Goal: Task Accomplishment & Management: Use online tool/utility

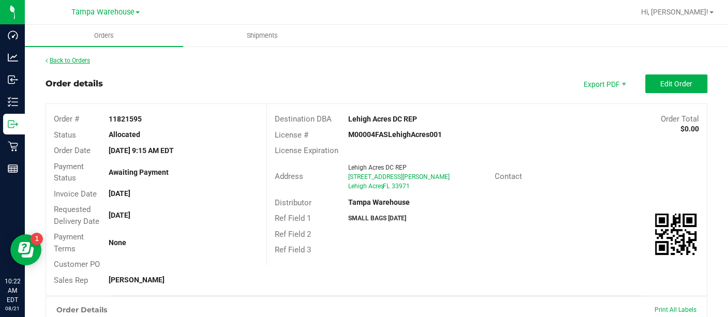
click at [87, 59] on link "Back to Orders" at bounding box center [68, 60] width 45 height 7
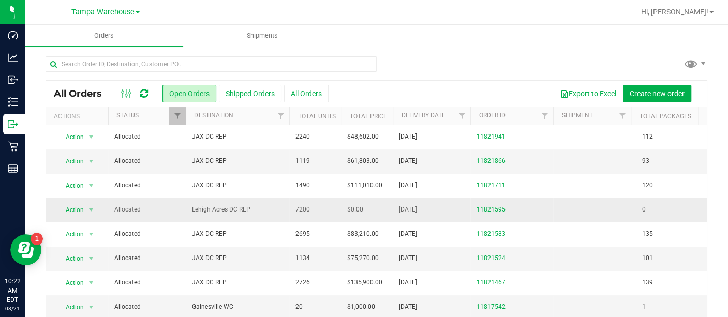
click at [281, 211] on span "Lehigh Acres DC REP" at bounding box center [237, 210] width 91 height 10
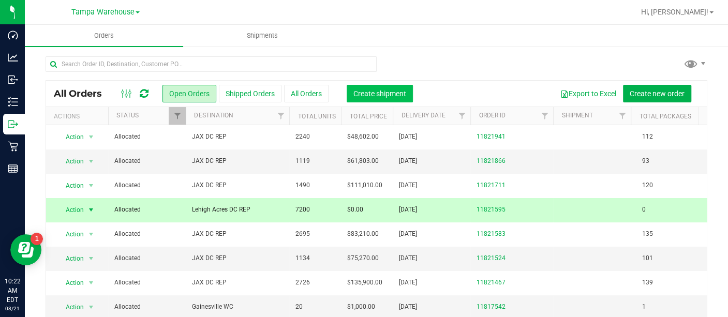
click at [377, 91] on span "Create shipment" at bounding box center [380, 94] width 53 height 8
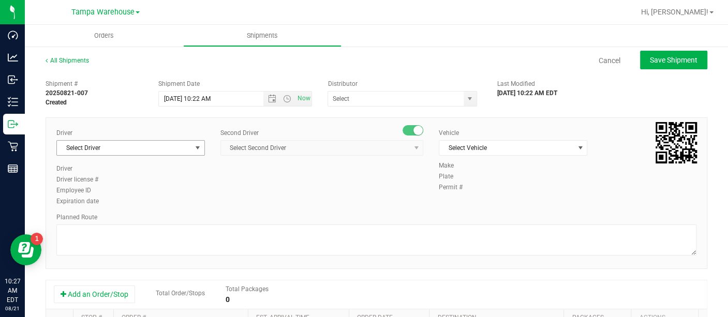
click at [197, 151] on span "select" at bounding box center [198, 148] width 8 height 8
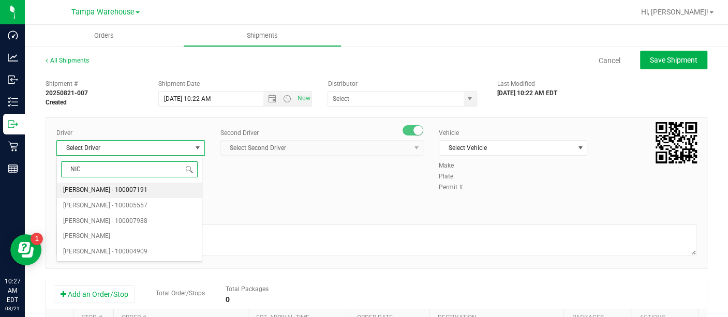
click at [111, 192] on span "Nicholas Pinero - 100007191" at bounding box center [105, 190] width 84 height 13
type input "NIC"
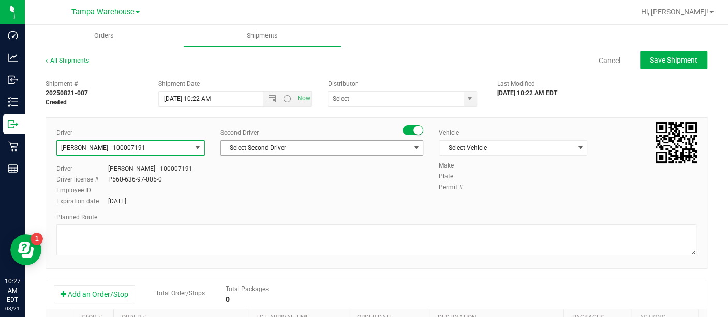
click at [264, 148] on span "Select Second Driver" at bounding box center [315, 148] width 189 height 14
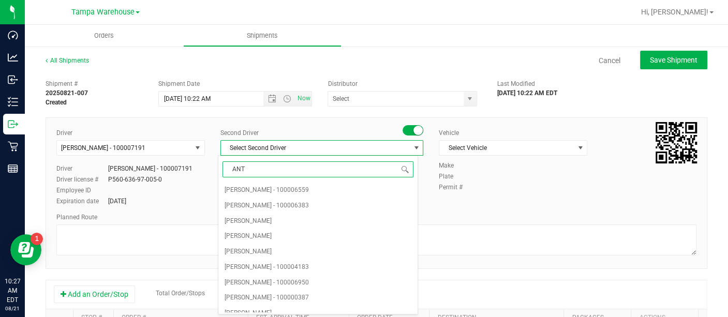
type input "ANTH"
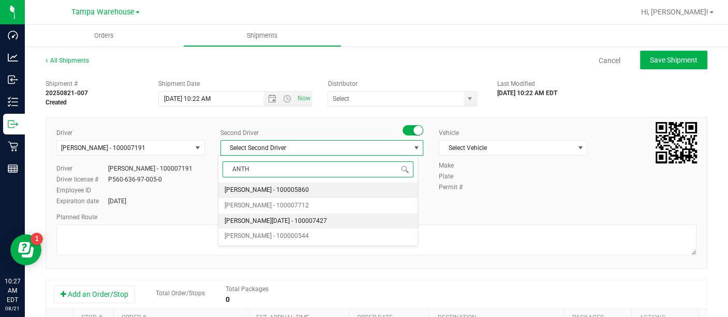
click at [268, 218] on span "Anthony Natale - 100007427" at bounding box center [276, 221] width 103 height 13
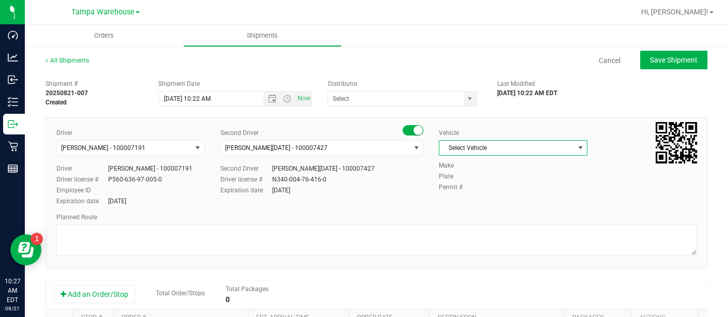
click at [466, 147] on span "Select Vehicle" at bounding box center [507, 148] width 135 height 14
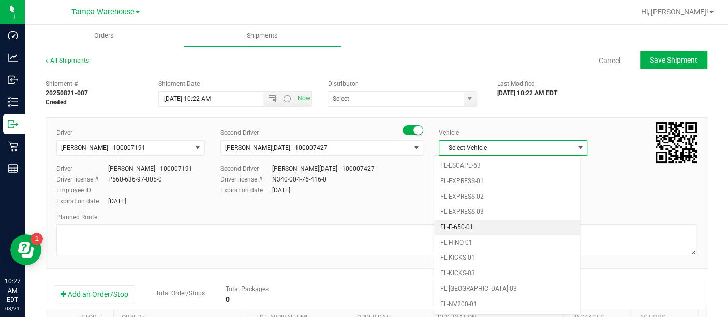
scroll to position [214, 0]
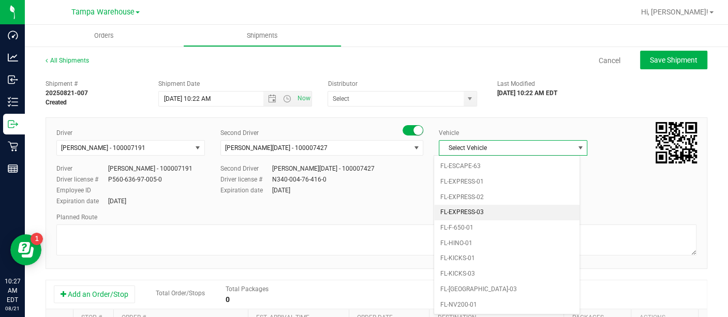
click at [484, 209] on li "FL-EXPRESS-03" at bounding box center [506, 213] width 145 height 16
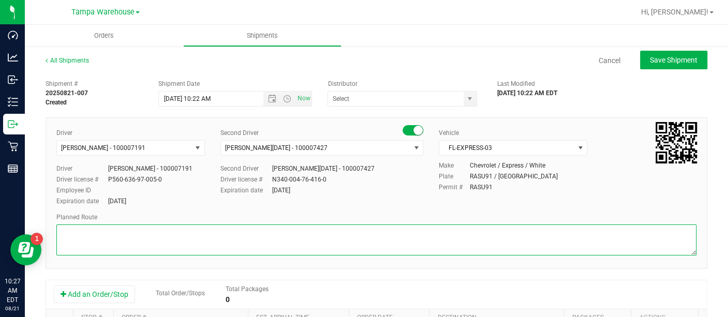
click at [394, 240] on textarea at bounding box center [376, 240] width 640 height 31
click at [274, 101] on span "Open the date view" at bounding box center [273, 99] width 18 height 8
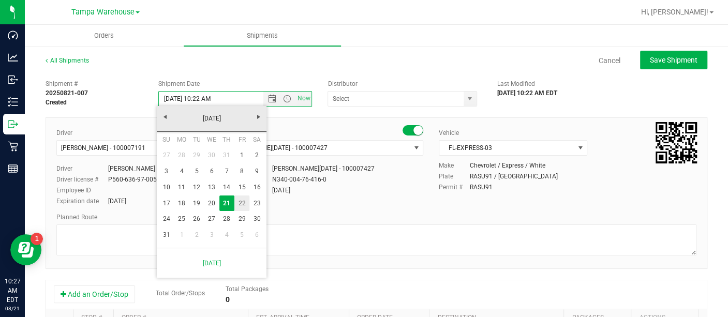
click at [241, 204] on link "22" at bounding box center [242, 204] width 15 height 16
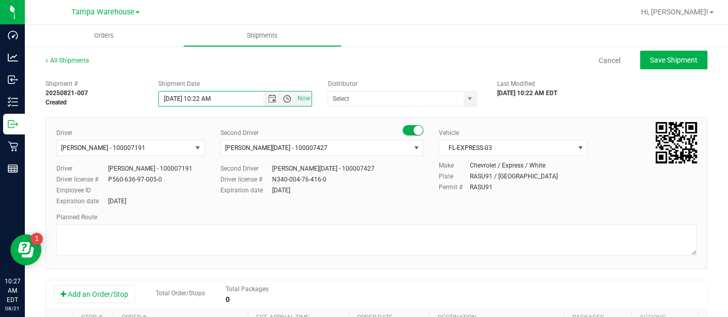
click at [283, 96] on span "Open the time view" at bounding box center [287, 99] width 8 height 8
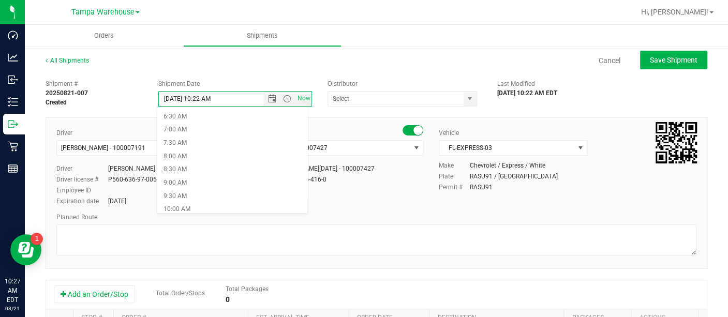
scroll to position [167, 0]
click at [181, 125] on li "6:30 AM" at bounding box center [232, 121] width 150 height 13
type input "8/22/2025 6:30 AM"
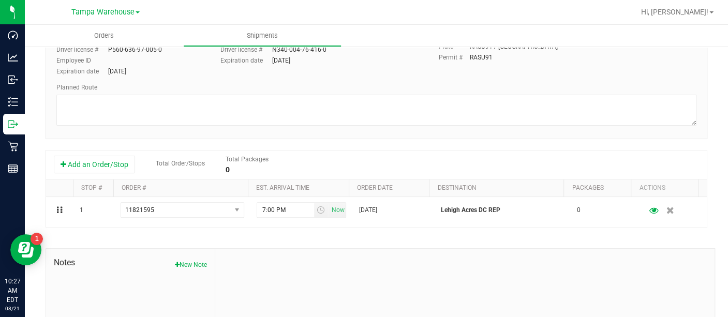
scroll to position [140, 0]
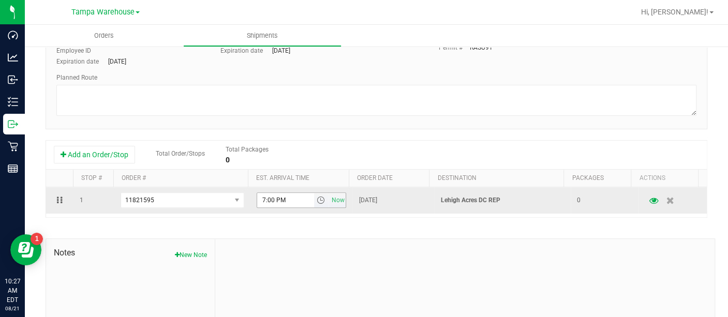
click at [314, 204] on span "select" at bounding box center [321, 200] width 15 height 14
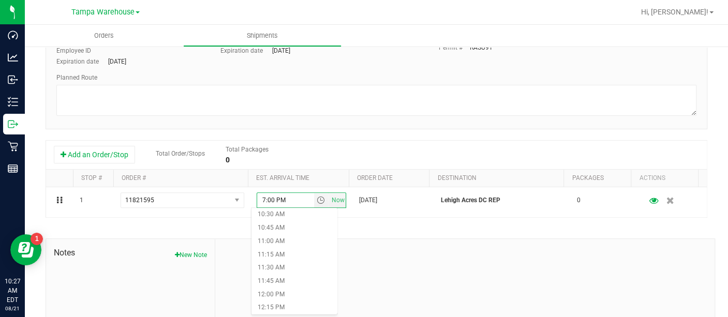
scroll to position [568, 0]
click at [273, 287] on li "12:00 PM" at bounding box center [294, 287] width 85 height 13
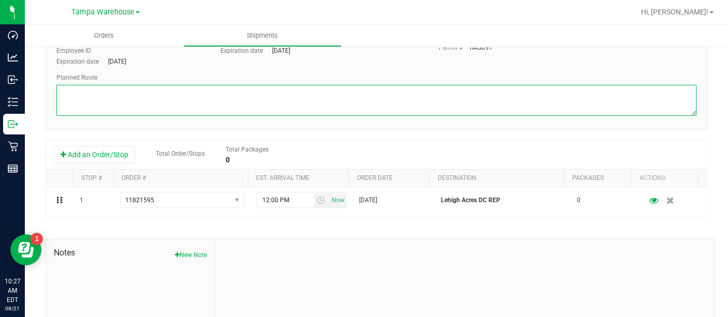
click at [246, 99] on textarea at bounding box center [376, 100] width 640 height 31
click at [170, 94] on textarea at bounding box center [376, 100] width 640 height 31
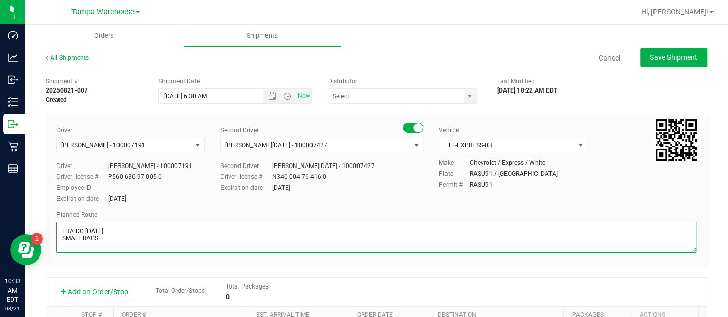
scroll to position [0, 0]
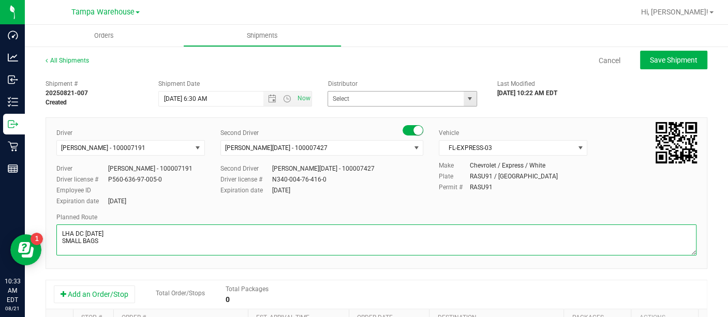
click at [466, 95] on span "select" at bounding box center [470, 99] width 8 height 8
type textarea "LHA DC 8/22/25 SMALL BAGS"
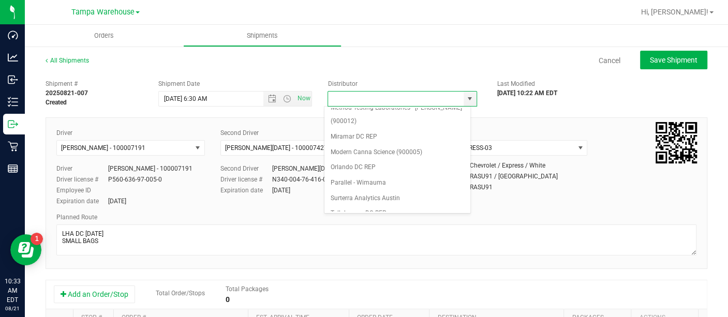
scroll to position [401, 0]
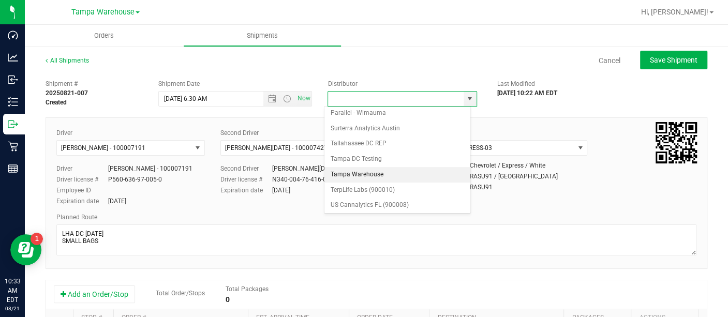
click at [384, 167] on li "Tampa Warehouse" at bounding box center [398, 175] width 146 height 16
type input "Tampa Warehouse"
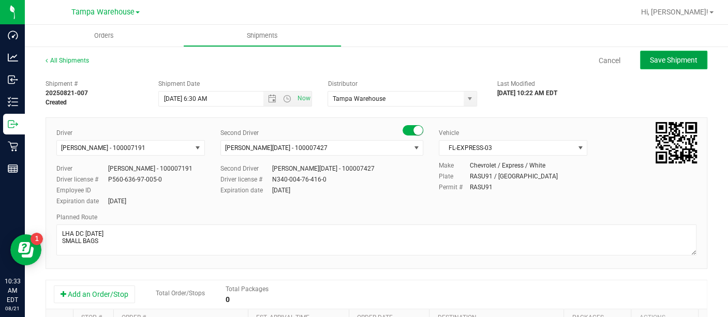
click at [660, 56] on span "Save Shipment" at bounding box center [674, 60] width 48 height 8
type input "8/22/2025 10:30 AM"
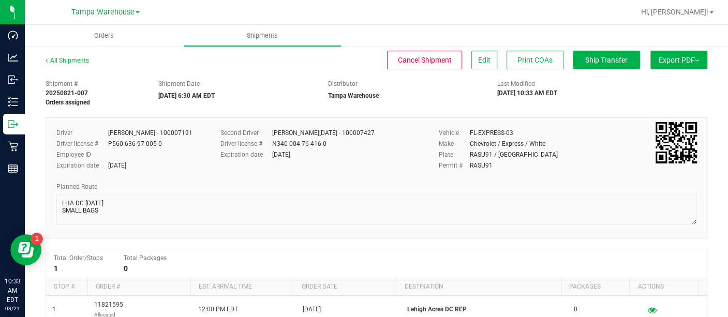
click at [665, 65] on button "Export PDF" at bounding box center [679, 60] width 57 height 19
click at [644, 98] on span "Manifest by Lot" at bounding box center [652, 98] width 43 height 7
click at [597, 57] on span "Ship Transfer" at bounding box center [607, 60] width 42 height 8
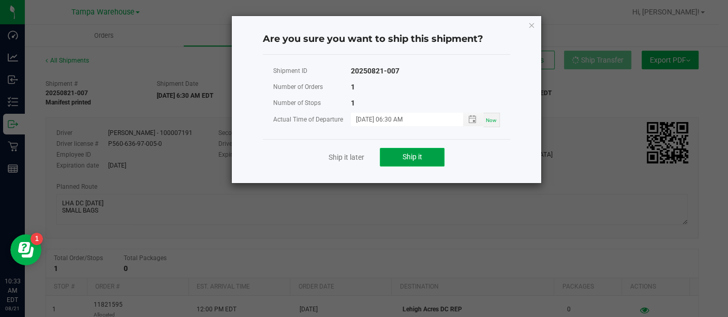
click at [429, 157] on button "Ship it" at bounding box center [412, 157] width 65 height 19
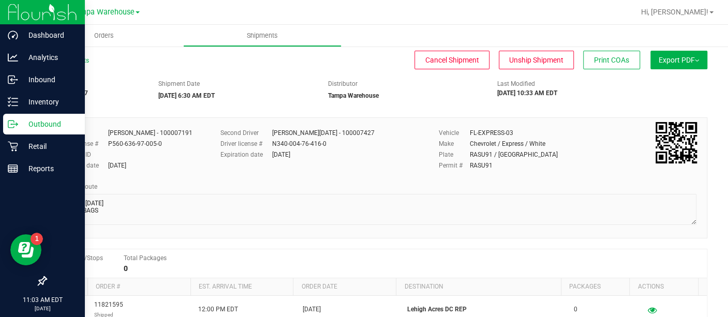
click at [14, 126] on icon at bounding box center [11, 124] width 6 height 7
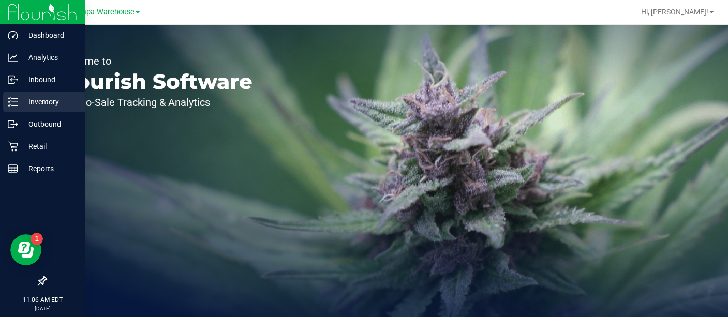
click at [46, 103] on p "Inventory" at bounding box center [49, 102] width 62 height 12
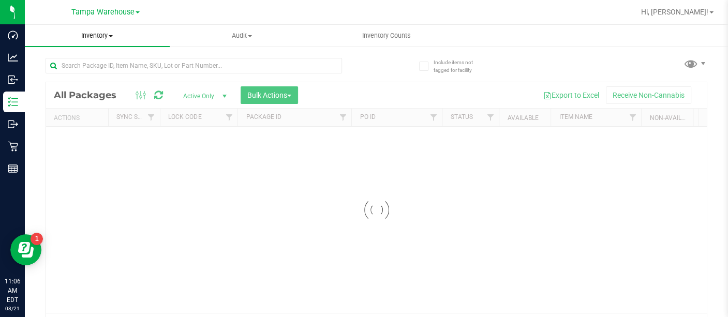
click at [103, 35] on span "Inventory" at bounding box center [97, 35] width 145 height 9
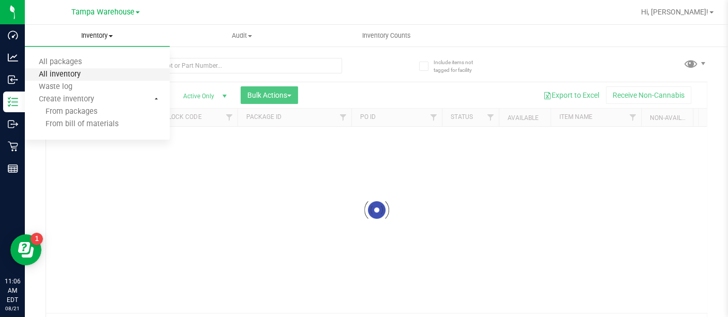
click at [68, 77] on span "All inventory" at bounding box center [60, 74] width 70 height 9
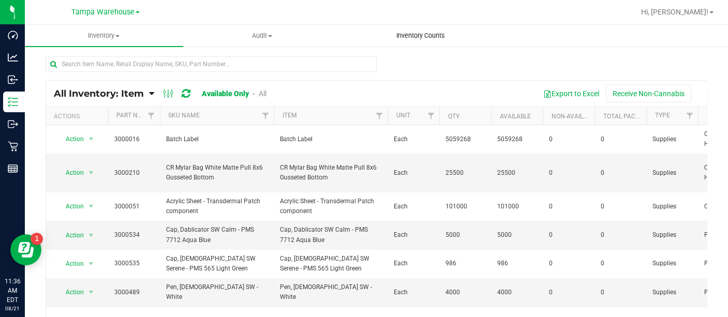
click at [414, 36] on span "Inventory Counts" at bounding box center [420, 35] width 77 height 9
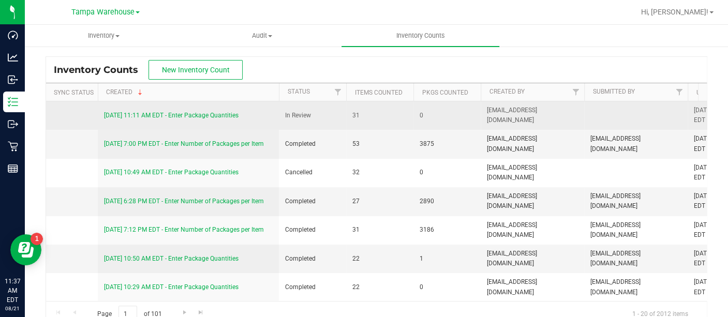
click at [213, 116] on link "[DATE] 11:11 AM EDT - Enter Package Quantities" at bounding box center [171, 115] width 135 height 7
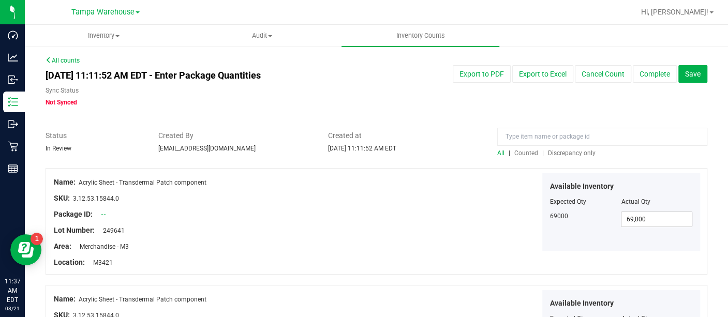
click at [559, 154] on span "Discrepancy only" at bounding box center [572, 153] width 48 height 7
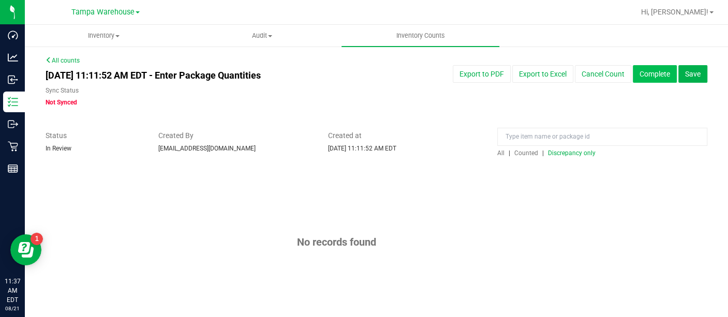
click at [658, 80] on button "Complete" at bounding box center [655, 74] width 44 height 18
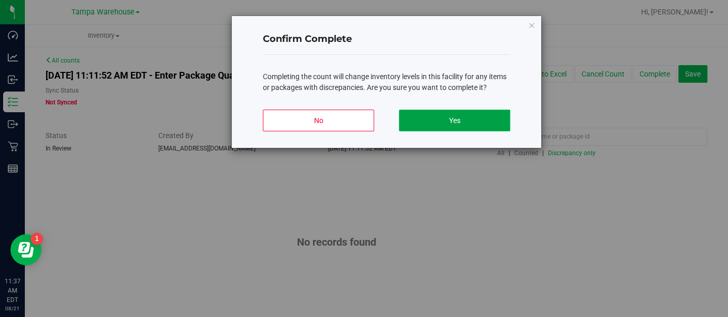
click at [490, 123] on button "Yes" at bounding box center [454, 121] width 111 height 22
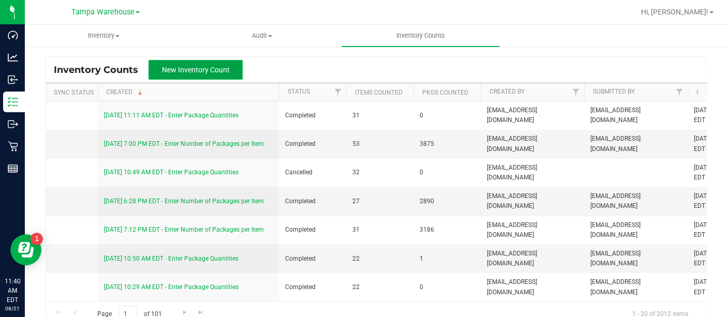
click at [198, 70] on span "New Inventory Count" at bounding box center [196, 70] width 68 height 8
click at [198, 70] on span "New Inventory Count" at bounding box center [200, 70] width 68 height 8
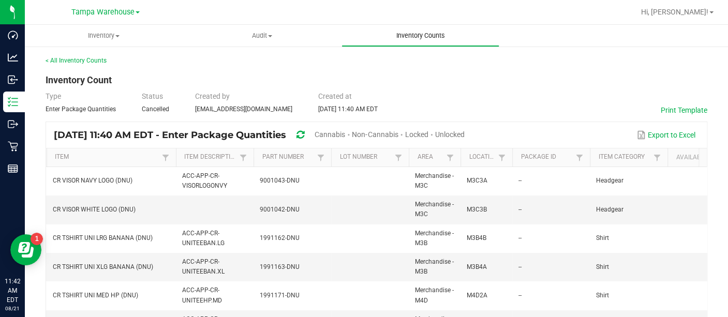
click at [418, 36] on span "Inventory Counts" at bounding box center [420, 35] width 77 height 9
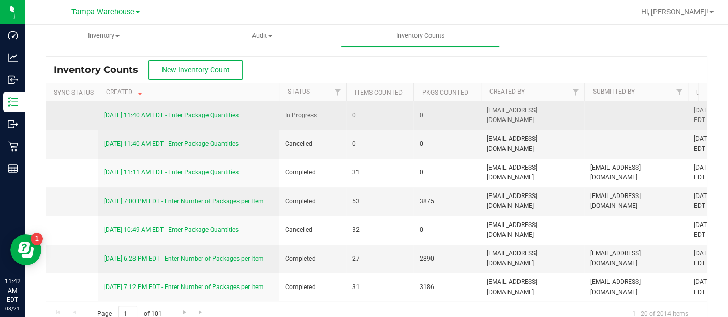
click at [210, 113] on link "[DATE] 11:40 AM EDT - Enter Package Quantities" at bounding box center [171, 115] width 135 height 7
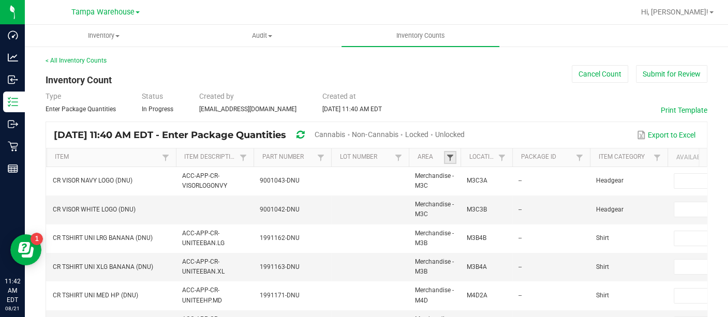
click at [447, 160] on span at bounding box center [450, 158] width 8 height 8
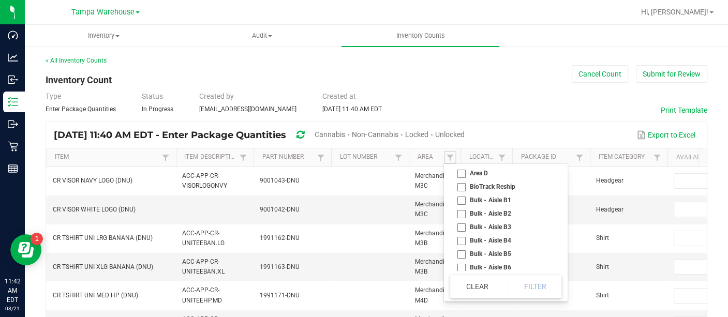
scroll to position [148, 0]
click at [462, 218] on li "Bulk - Aisle B3" at bounding box center [502, 214] width 105 height 13
checkbox B3 "true"
click at [462, 227] on li "Bulk - Aisle B4" at bounding box center [502, 227] width 105 height 13
checkbox B4 "true"
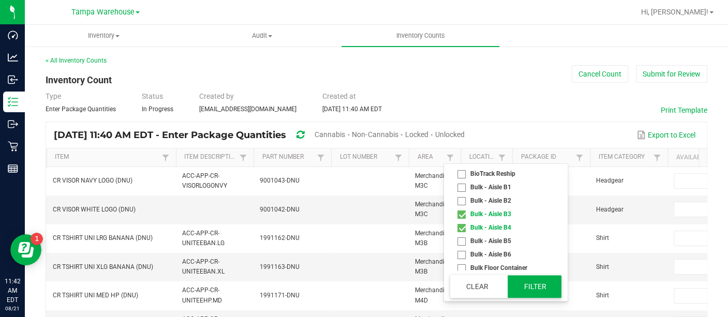
click at [541, 289] on button "Filter" at bounding box center [535, 286] width 54 height 23
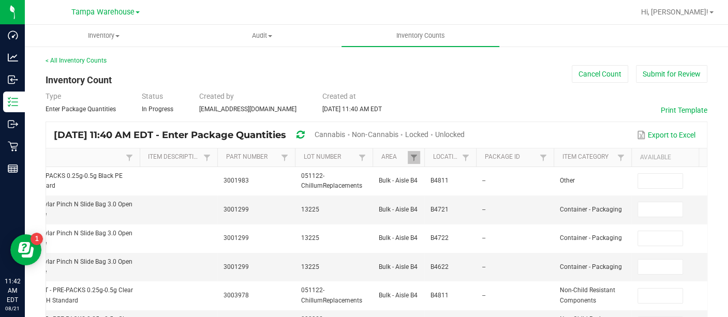
scroll to position [0, 12]
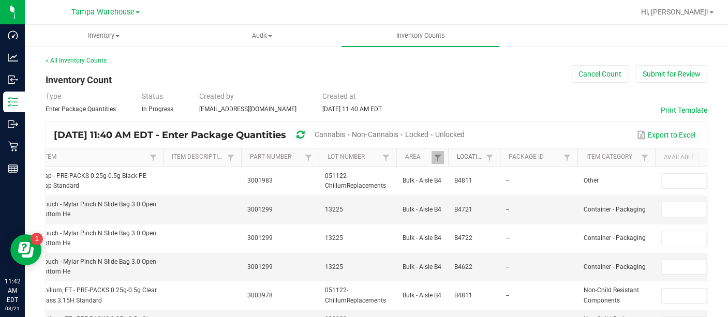
click at [473, 157] on link "Location" at bounding box center [470, 157] width 26 height 8
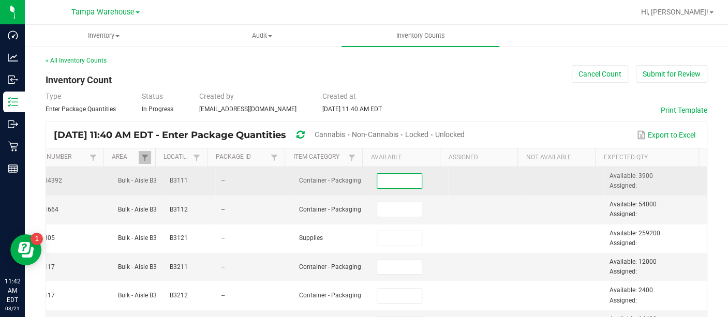
click at [394, 182] on input at bounding box center [399, 181] width 45 height 14
type input "3,900"
type input "54,000"
type input "259,200"
type input "12,000"
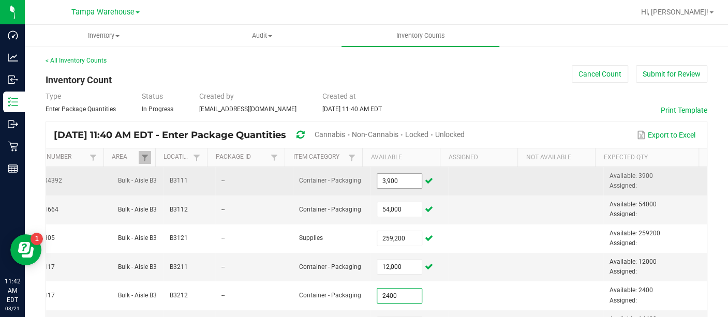
type input "2,400"
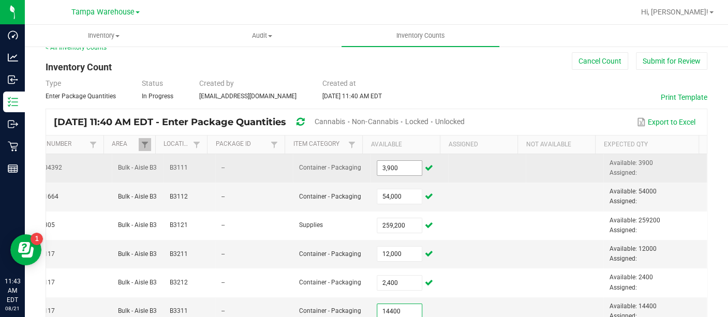
type input "14,400"
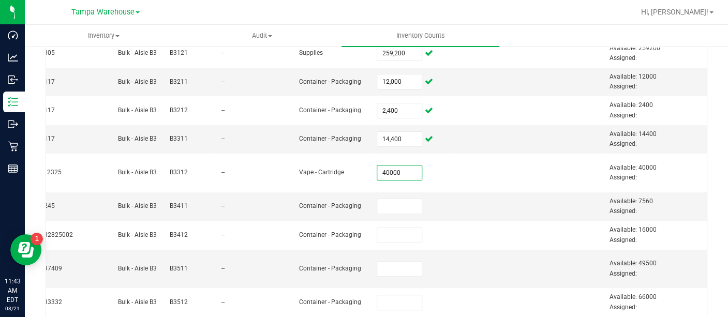
type input "40,000"
type input "7,560"
type input "16,000"
type input "49,500"
type input "66,000"
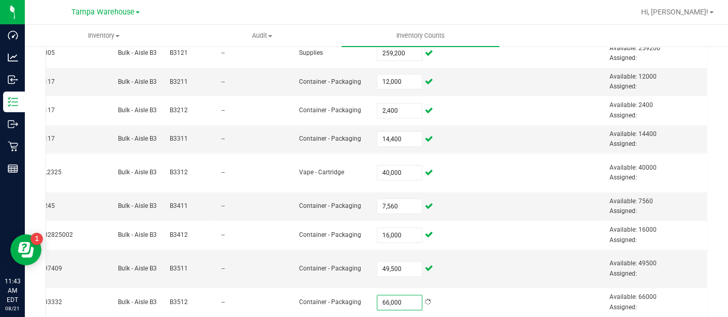
scroll to position [348, 0]
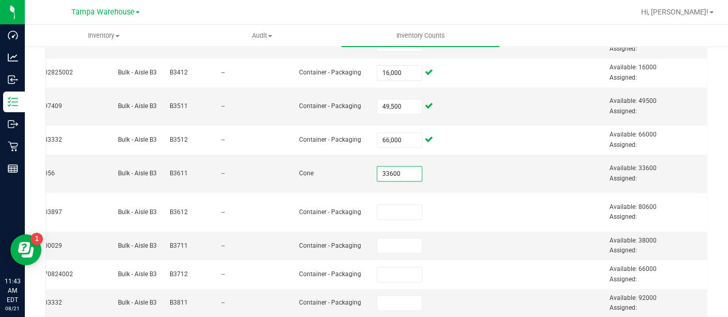
type input "33,600"
type input "9"
type input "80,600"
type input "38,000"
type input "66,000"
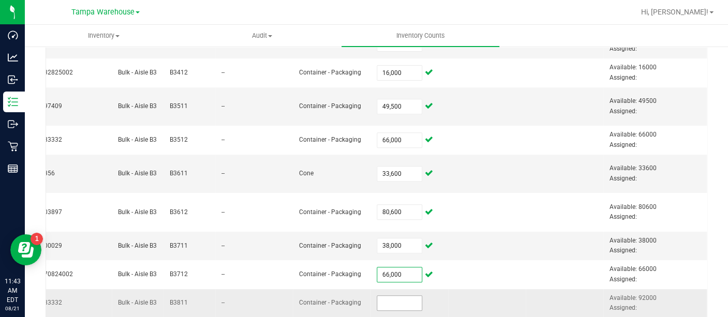
click at [377, 298] on input at bounding box center [399, 303] width 45 height 14
click at [377, 300] on input at bounding box center [399, 303] width 45 height 14
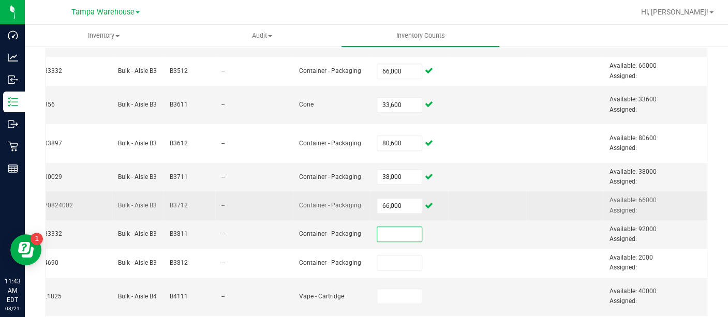
scroll to position [426, 0]
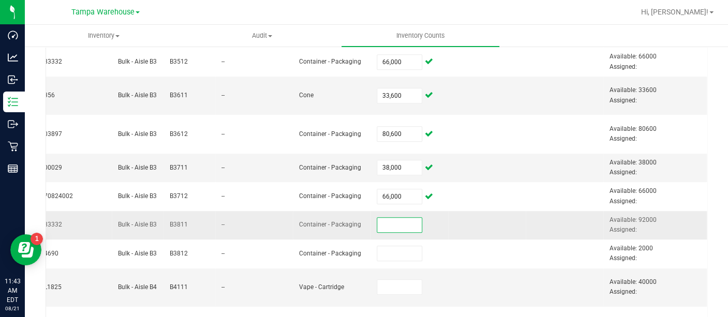
click at [392, 221] on input at bounding box center [399, 225] width 45 height 14
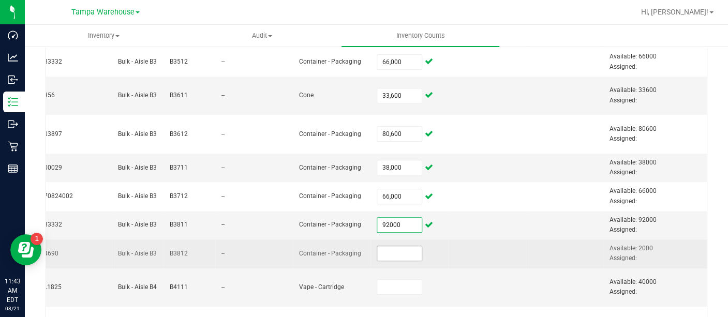
type input "92,000"
click at [382, 250] on input at bounding box center [399, 253] width 45 height 14
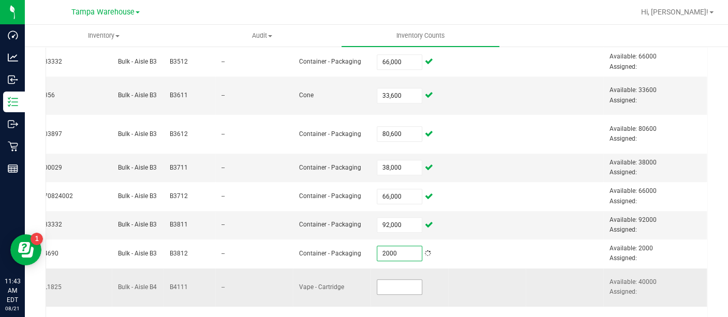
type input "2,000"
click at [382, 289] on input at bounding box center [399, 287] width 45 height 14
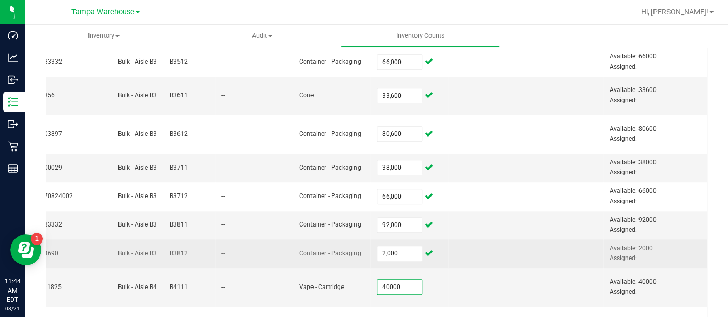
type input "40,000"
click at [479, 261] on td at bounding box center [487, 254] width 78 height 28
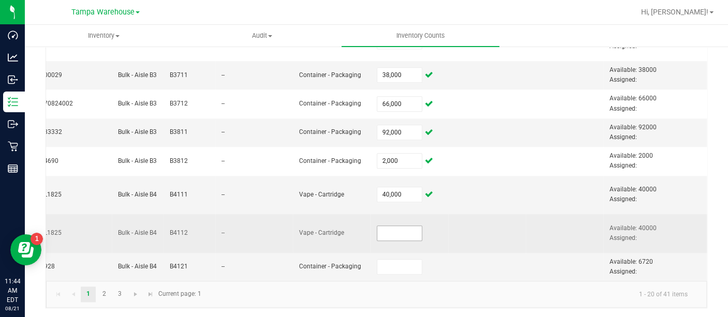
click at [382, 233] on input at bounding box center [399, 233] width 45 height 14
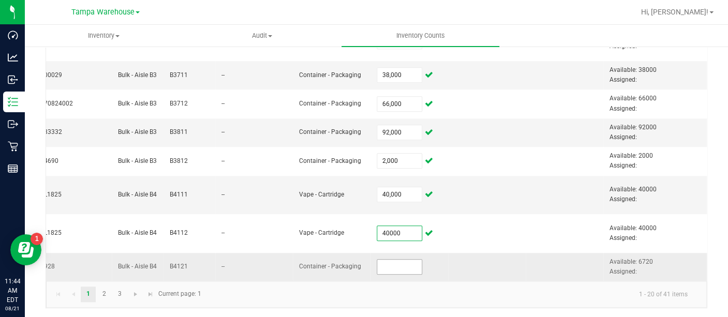
type input "40,000"
click at [377, 261] on input at bounding box center [399, 267] width 45 height 14
type input "6,720"
click at [477, 264] on td at bounding box center [487, 267] width 78 height 28
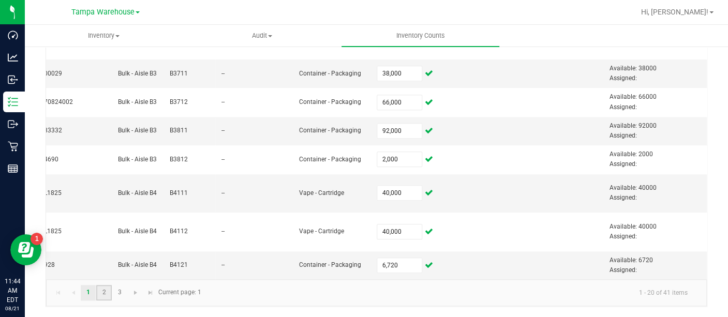
click at [106, 292] on link "2" at bounding box center [103, 293] width 15 height 16
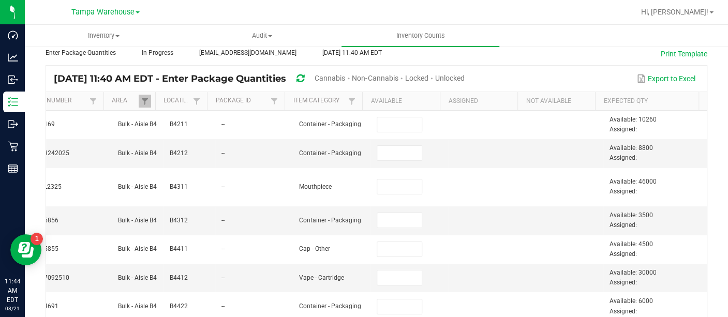
scroll to position [56, 0]
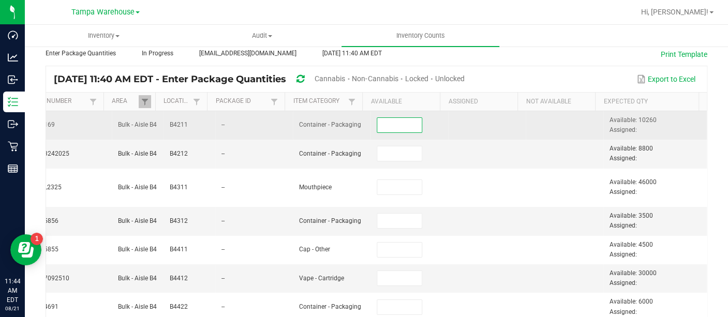
click at [389, 124] on input at bounding box center [399, 125] width 45 height 14
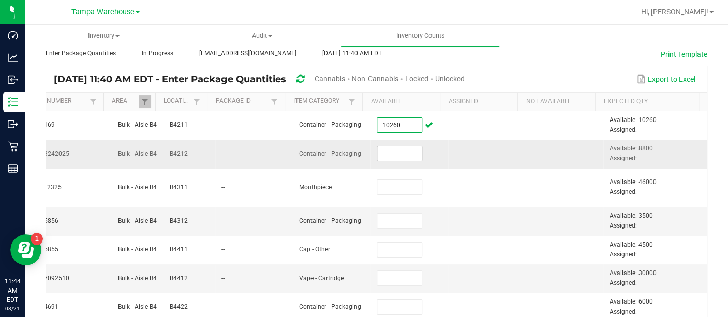
type input "10,260"
click at [377, 153] on input at bounding box center [399, 154] width 45 height 14
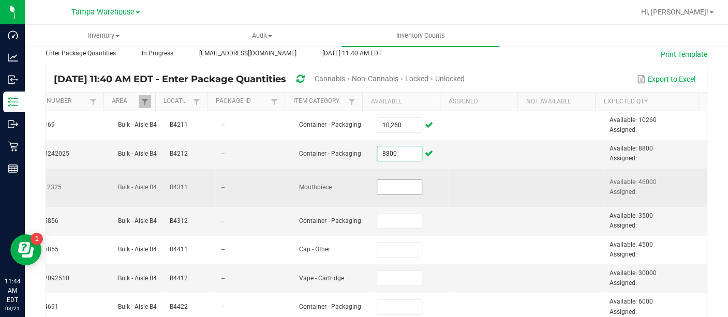
type input "8,800"
click at [377, 191] on input at bounding box center [399, 187] width 45 height 14
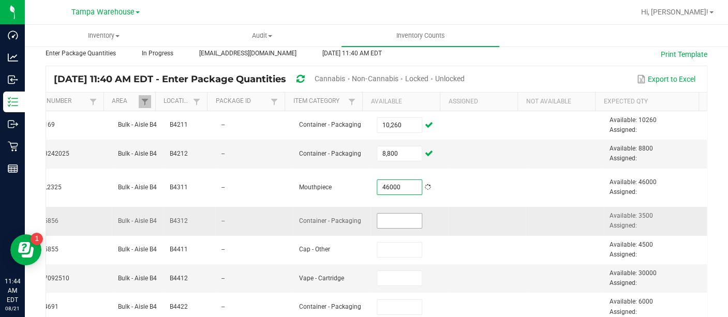
type input "46,000"
click at [377, 219] on input at bounding box center [399, 221] width 45 height 14
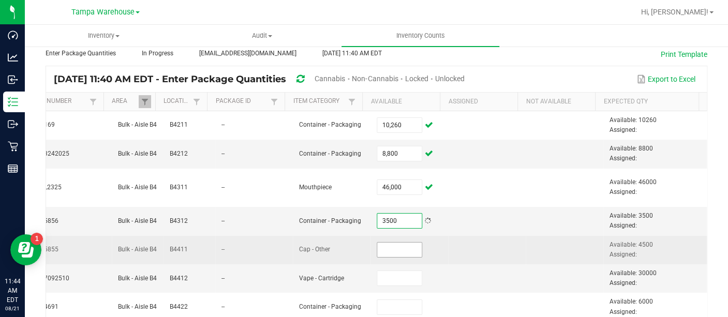
type input "3,500"
click at [377, 248] on input at bounding box center [399, 250] width 45 height 14
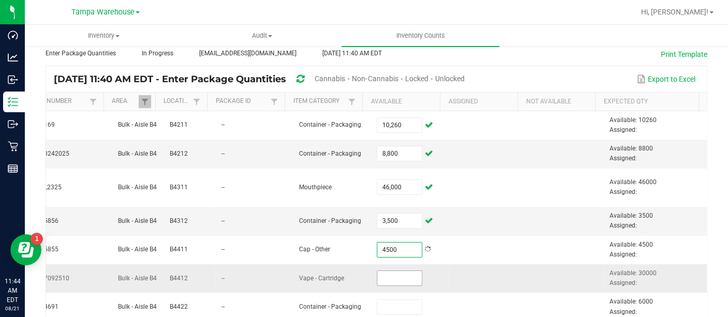
type input "4,500"
click at [380, 280] on input at bounding box center [399, 278] width 45 height 14
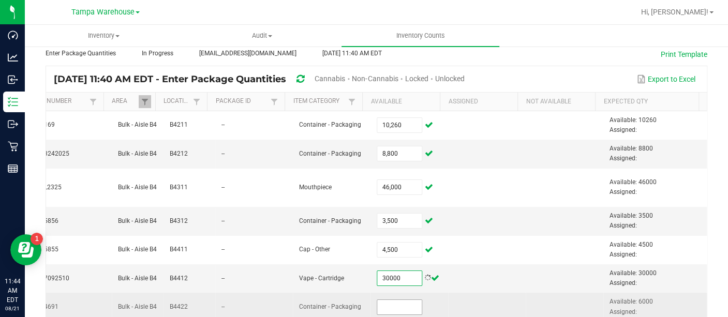
type input "30,000"
click at [378, 302] on input at bounding box center [399, 307] width 45 height 14
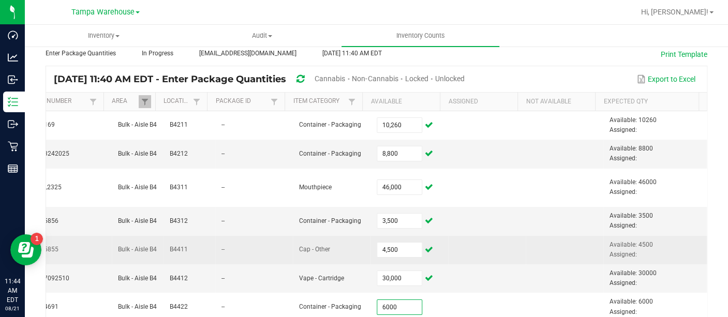
type input "6,000"
click at [478, 258] on td at bounding box center [487, 250] width 78 height 28
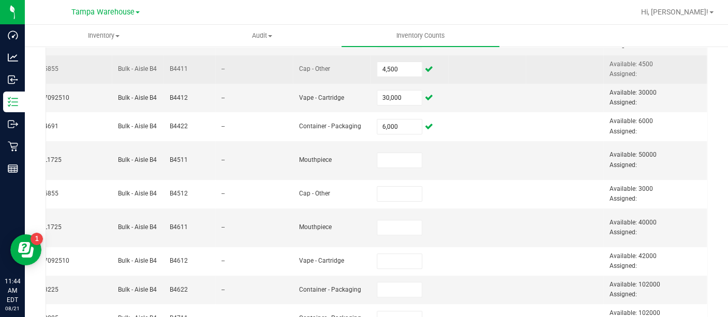
scroll to position [309, 0]
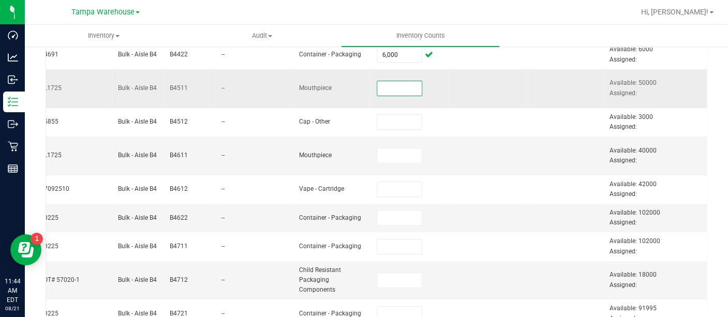
click at [390, 84] on input at bounding box center [399, 88] width 45 height 14
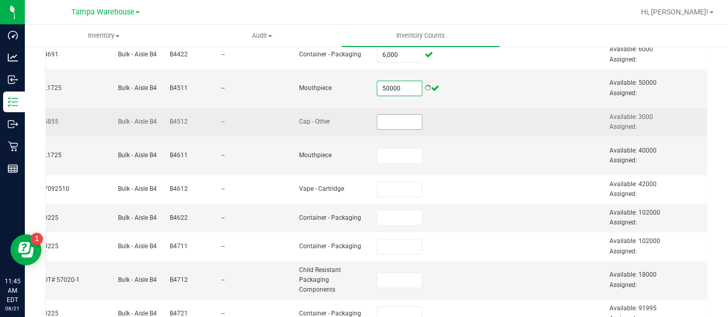
type input "50,000"
click at [377, 124] on input at bounding box center [399, 122] width 45 height 14
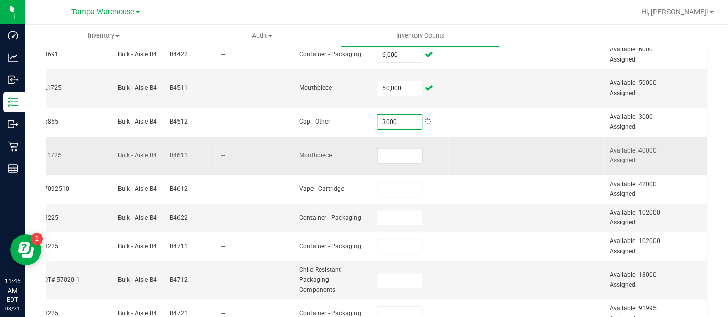
type input "3,000"
click at [377, 153] on input at bounding box center [399, 156] width 45 height 14
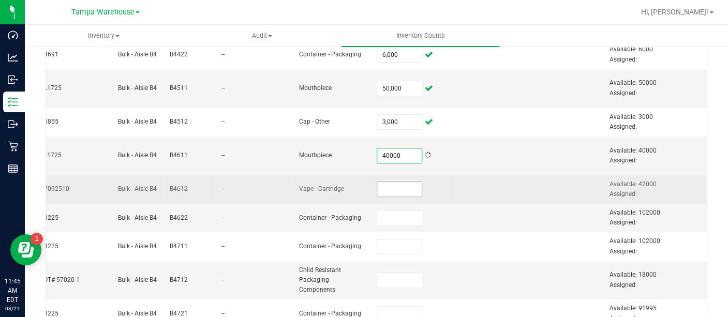
type input "40,000"
click at [377, 186] on input at bounding box center [399, 189] width 45 height 14
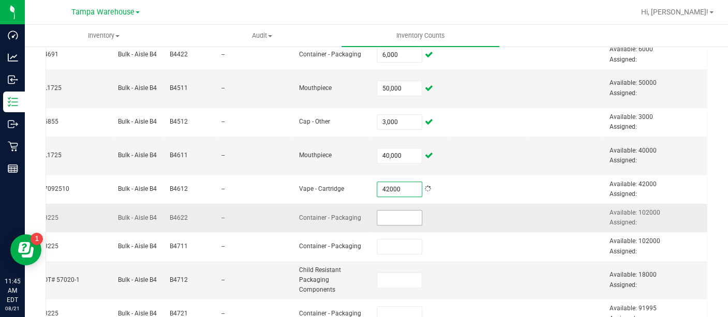
type input "42,000"
click at [377, 216] on input at bounding box center [399, 218] width 45 height 14
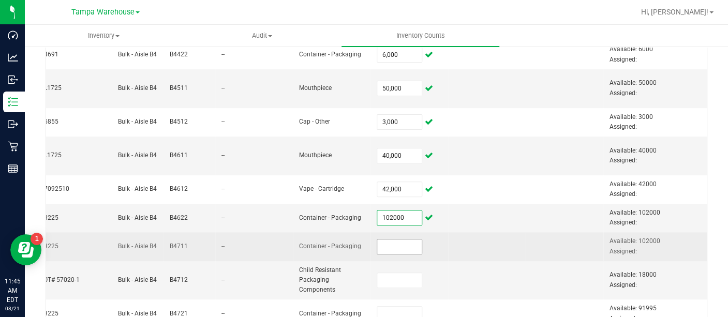
click at [377, 244] on input at bounding box center [399, 247] width 45 height 14
type input "102,000"
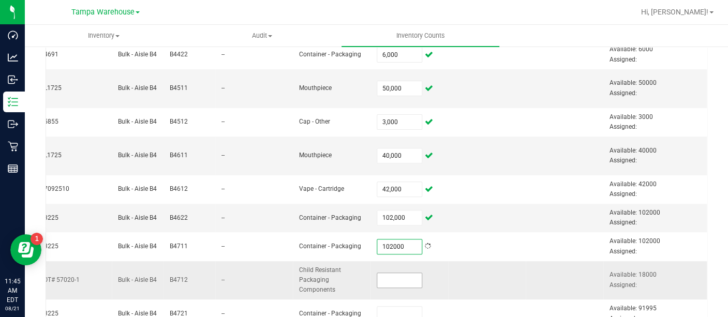
type input "102,000"
click at [377, 283] on input at bounding box center [399, 280] width 45 height 14
type input "18,000"
click at [452, 268] on td at bounding box center [487, 280] width 78 height 39
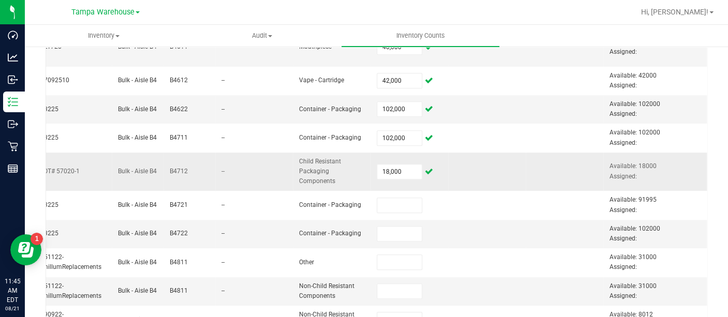
scroll to position [448, 0]
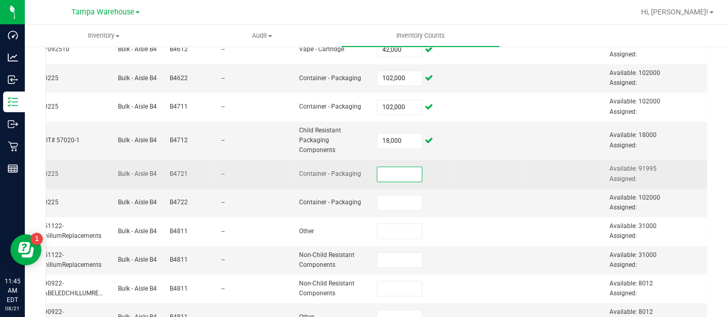
click at [377, 176] on input at bounding box center [399, 174] width 45 height 14
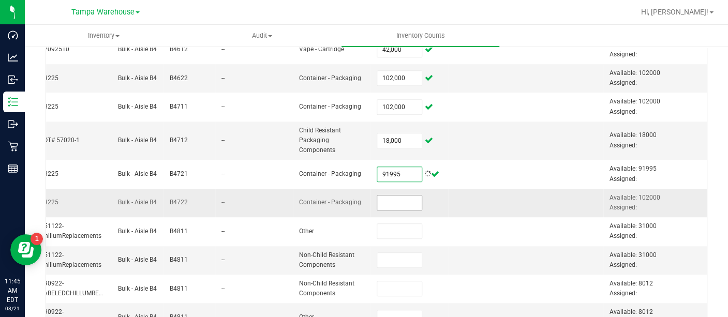
type input "91,995"
click at [377, 204] on input at bounding box center [399, 203] width 45 height 14
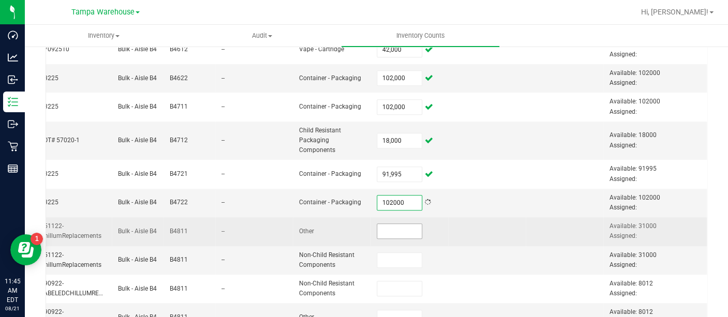
click at [377, 228] on input at bounding box center [399, 231] width 45 height 14
type input "102,000"
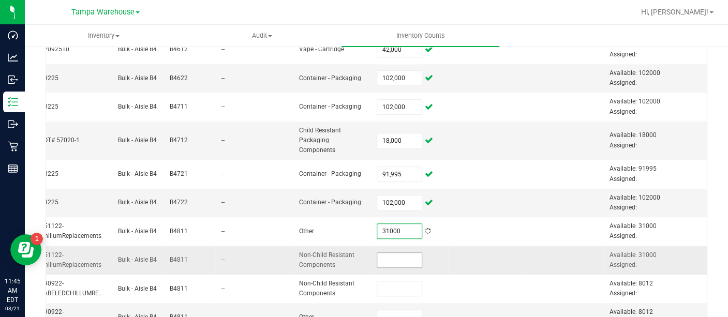
type input "31,000"
click at [377, 255] on input at bounding box center [399, 260] width 45 height 14
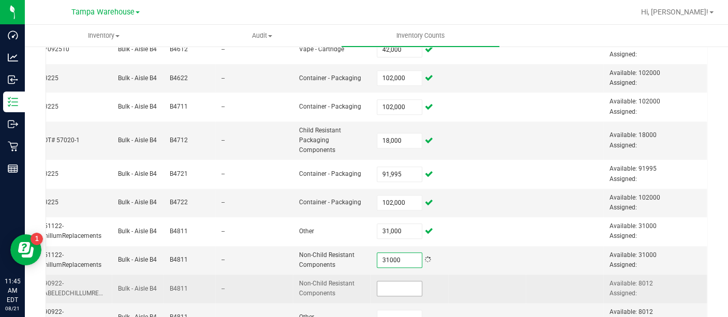
type input "31,000"
click at [388, 287] on input at bounding box center [399, 289] width 45 height 14
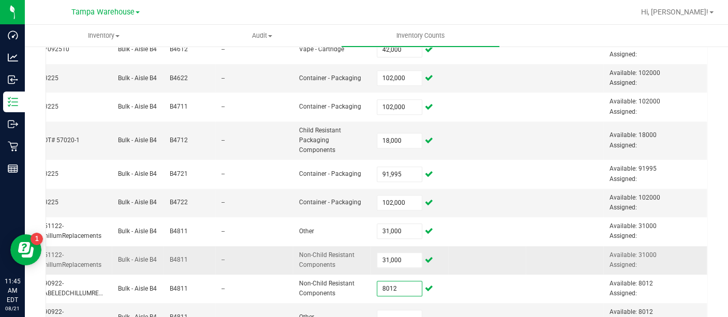
type input "8,012"
click at [450, 265] on td at bounding box center [487, 260] width 78 height 28
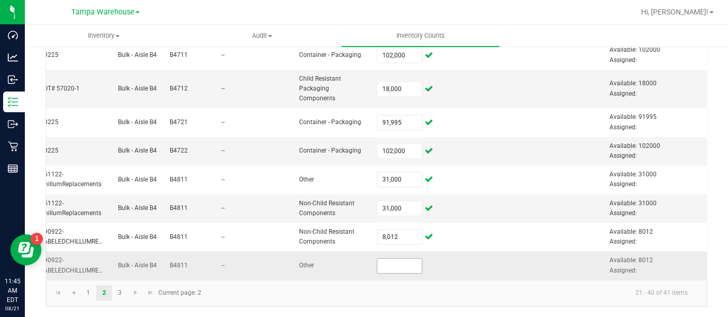
click at [384, 260] on input at bounding box center [399, 266] width 45 height 14
type input "8,012"
click at [466, 252] on td at bounding box center [487, 266] width 78 height 28
click at [120, 292] on link "3" at bounding box center [119, 293] width 15 height 16
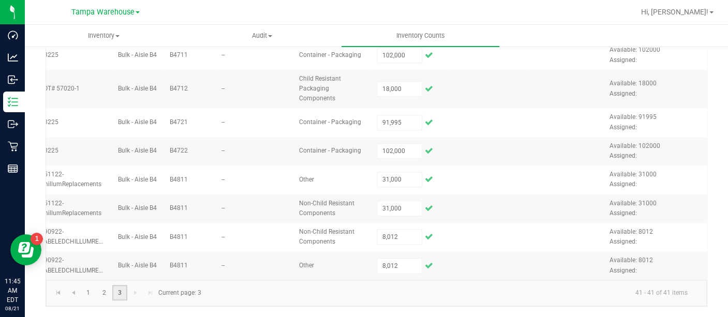
scroll to position [0, 305]
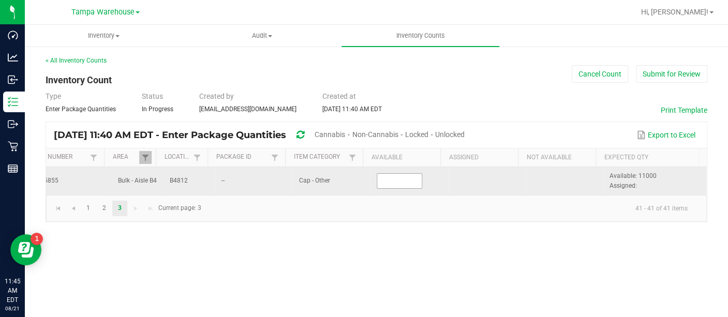
click at [398, 178] on input at bounding box center [399, 181] width 45 height 14
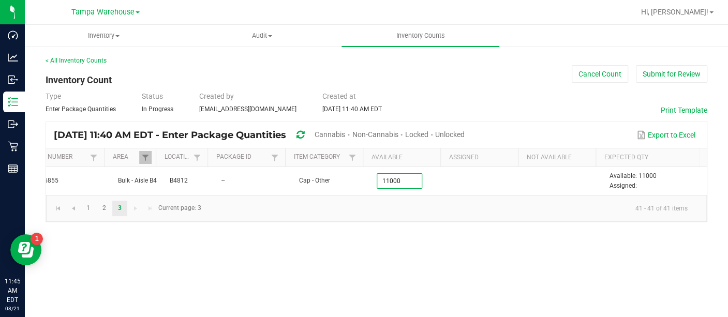
type input "11,000"
click at [417, 222] on kendo-pager "1 2 3 41 - 41 of 41 items Current page: 3" at bounding box center [376, 208] width 661 height 26
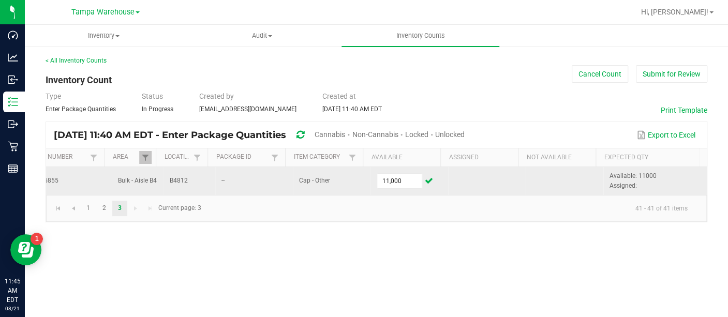
scroll to position [0, 305]
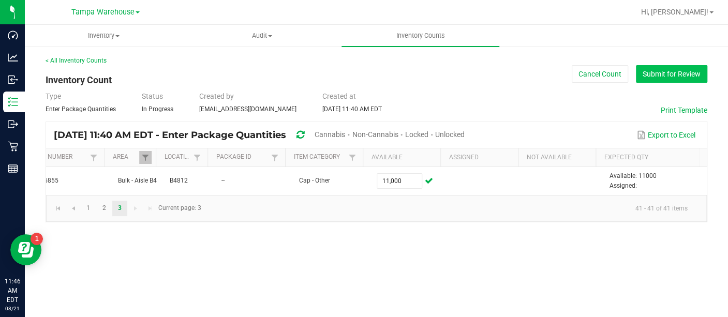
click at [649, 68] on button "Submit for Review" at bounding box center [671, 74] width 71 height 18
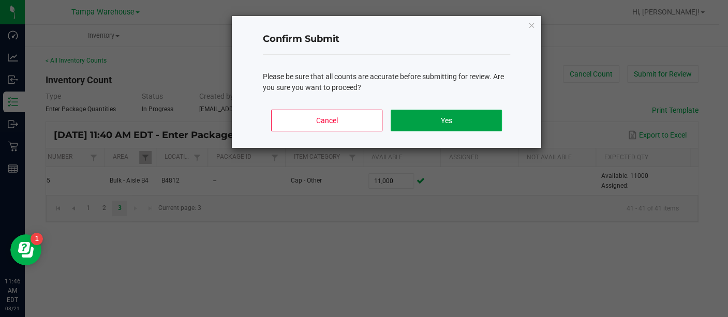
click at [464, 119] on button "Yes" at bounding box center [446, 121] width 111 height 22
